Goal: Navigation & Orientation: Find specific page/section

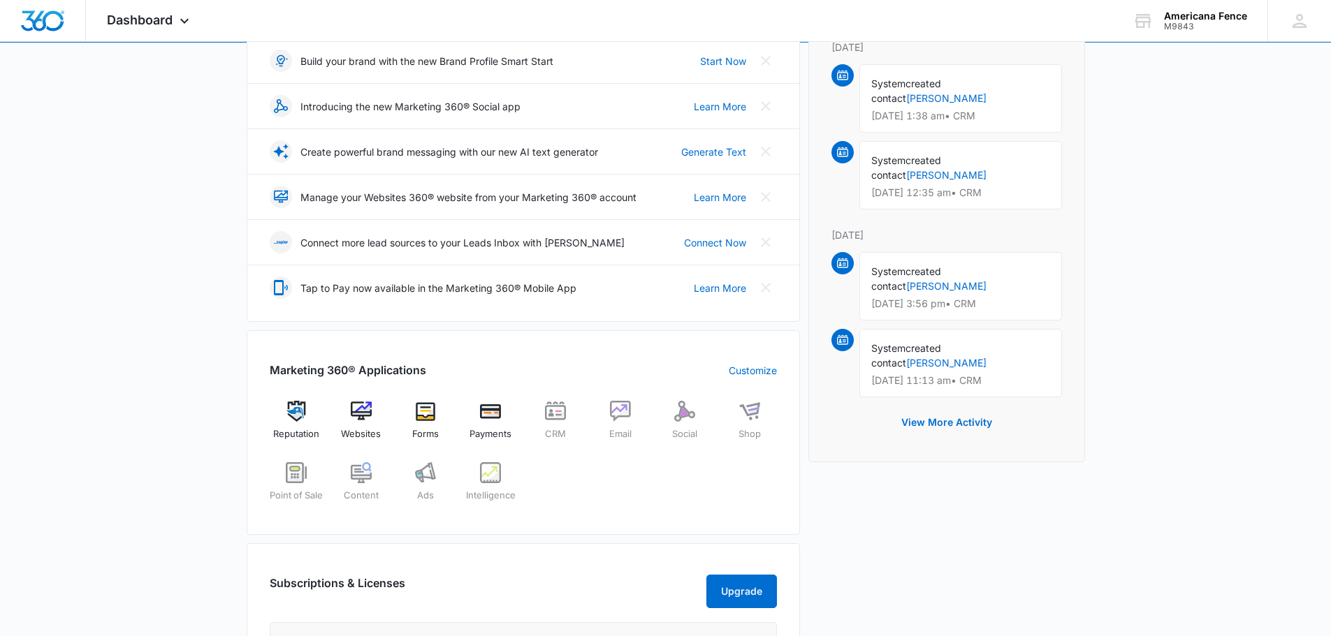
scroll to position [210, 0]
click at [354, 401] on img at bounding box center [361, 410] width 21 height 21
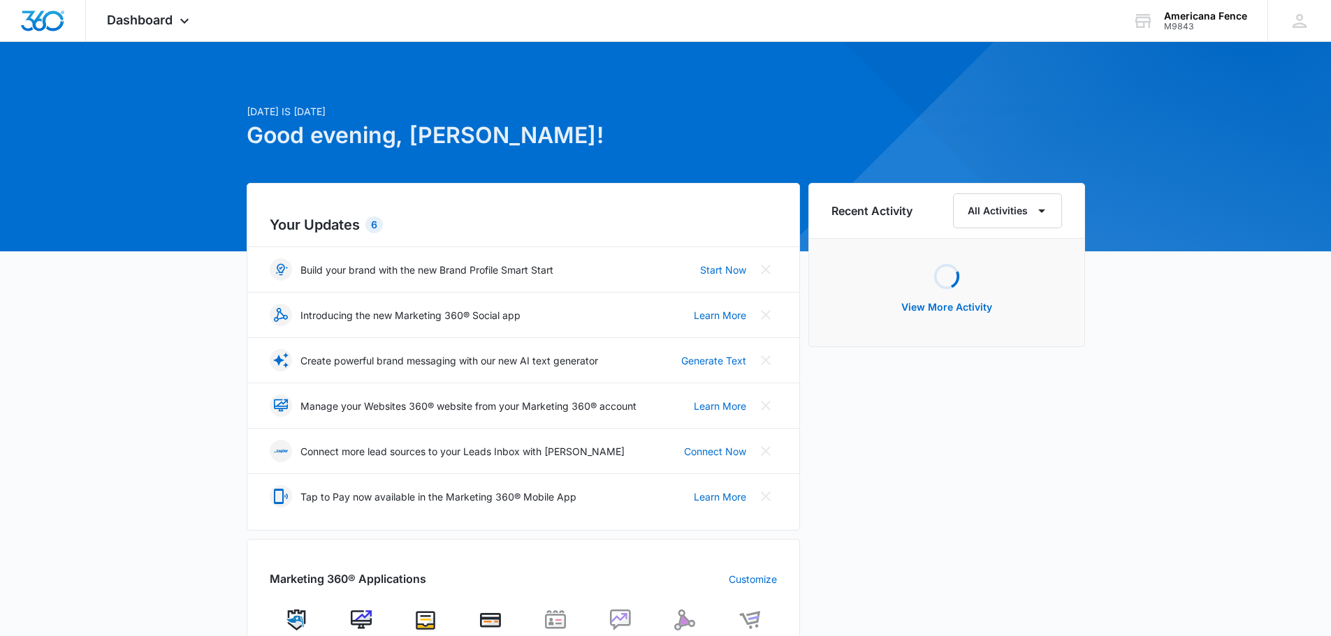
drag, startPoint x: 107, startPoint y: 186, endPoint x: 169, endPoint y: 196, distance: 63.1
click at [107, 186] on div "[DATE] is [DATE] Good evening, [PERSON_NAME]! Your Updates 6 Build your brand w…" at bounding box center [665, 627] width 1331 height 1137
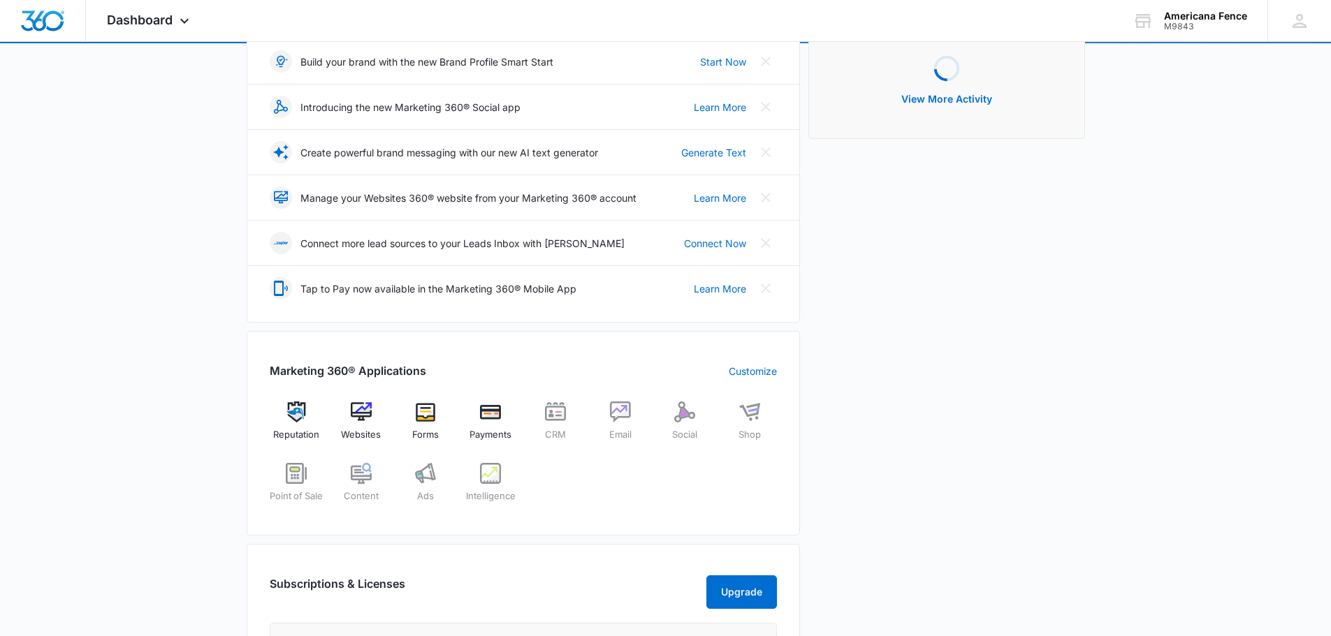
scroll to position [210, 0]
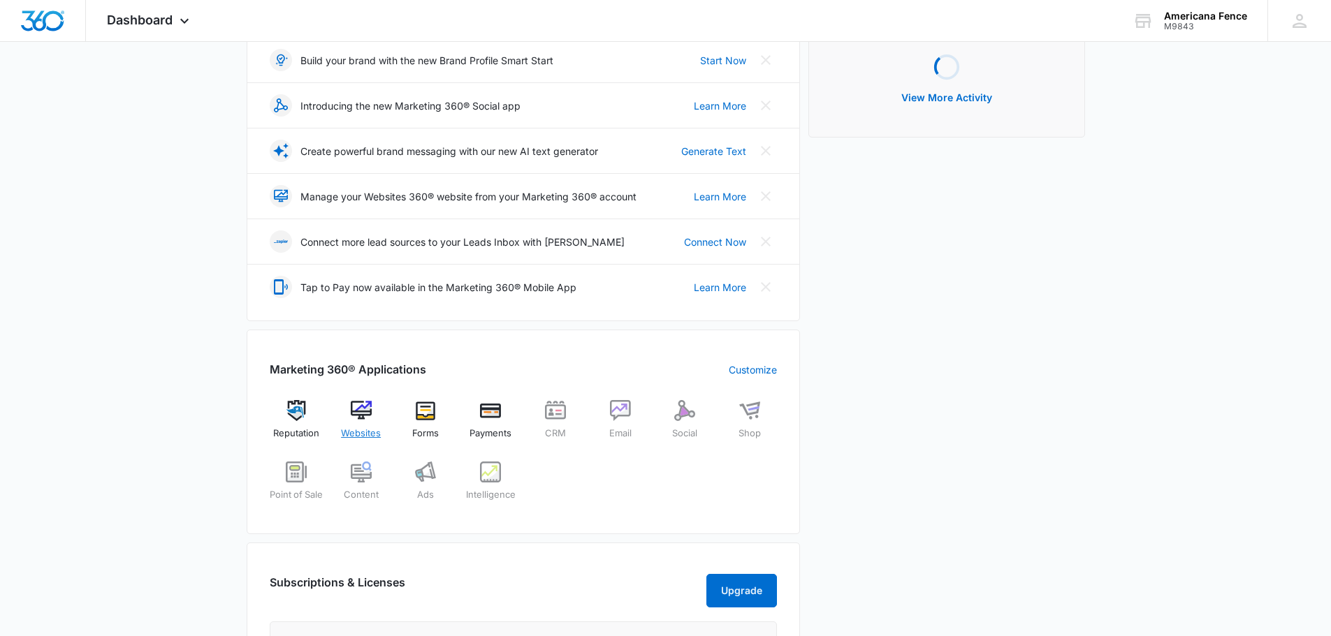
click at [365, 414] on img at bounding box center [361, 410] width 21 height 21
